Goal: Find specific page/section: Find specific page/section

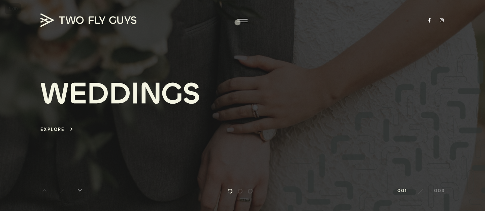
click at [237, 22] on div "W E D D I N G S Explore keyboard_arrow_right" at bounding box center [242, 106] width 404 height 170
click at [243, 21] on div at bounding box center [243, 20] width 10 height 7
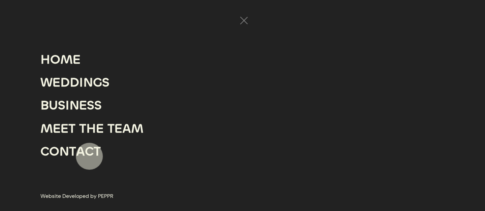
click at [89, 157] on div "C" at bounding box center [89, 151] width 9 height 23
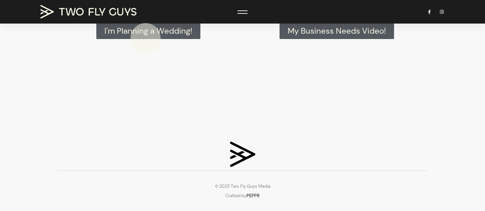
click at [146, 38] on link "I'm Planning a Wedding!" at bounding box center [148, 31] width 104 height 16
